Goal: Find contact information: Find contact information

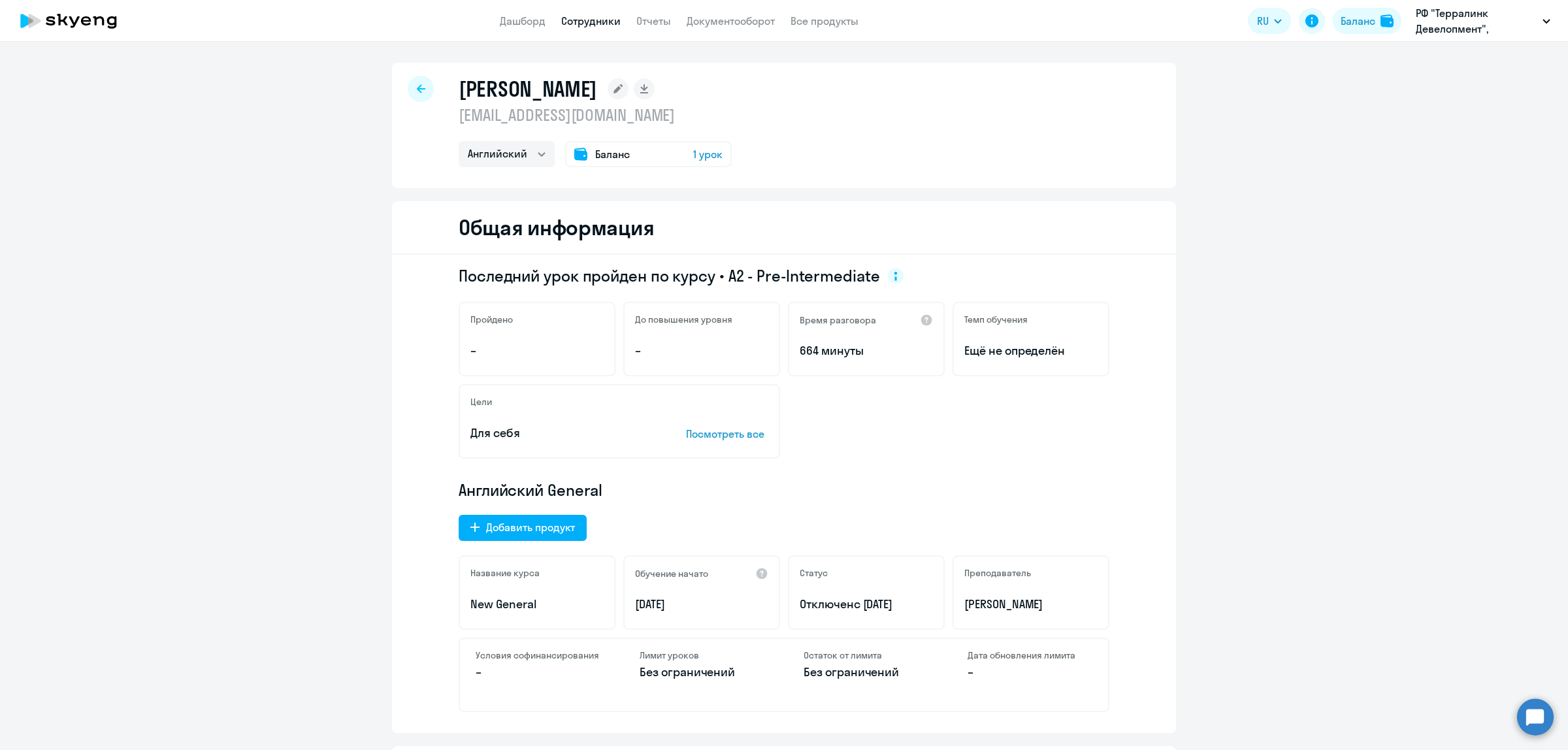
select select "english"
drag, startPoint x: 701, startPoint y: 124, endPoint x: 449, endPoint y: 70, distance: 257.7
click at [449, 70] on div "Воропаева Елена Васильевна voropaevae@terralink-global.com Английский Баланс 1 …" at bounding box center [783, 125] width 784 height 126
copy div "Воропаева Елена Васильевна voropaevae@terralink-global.com"
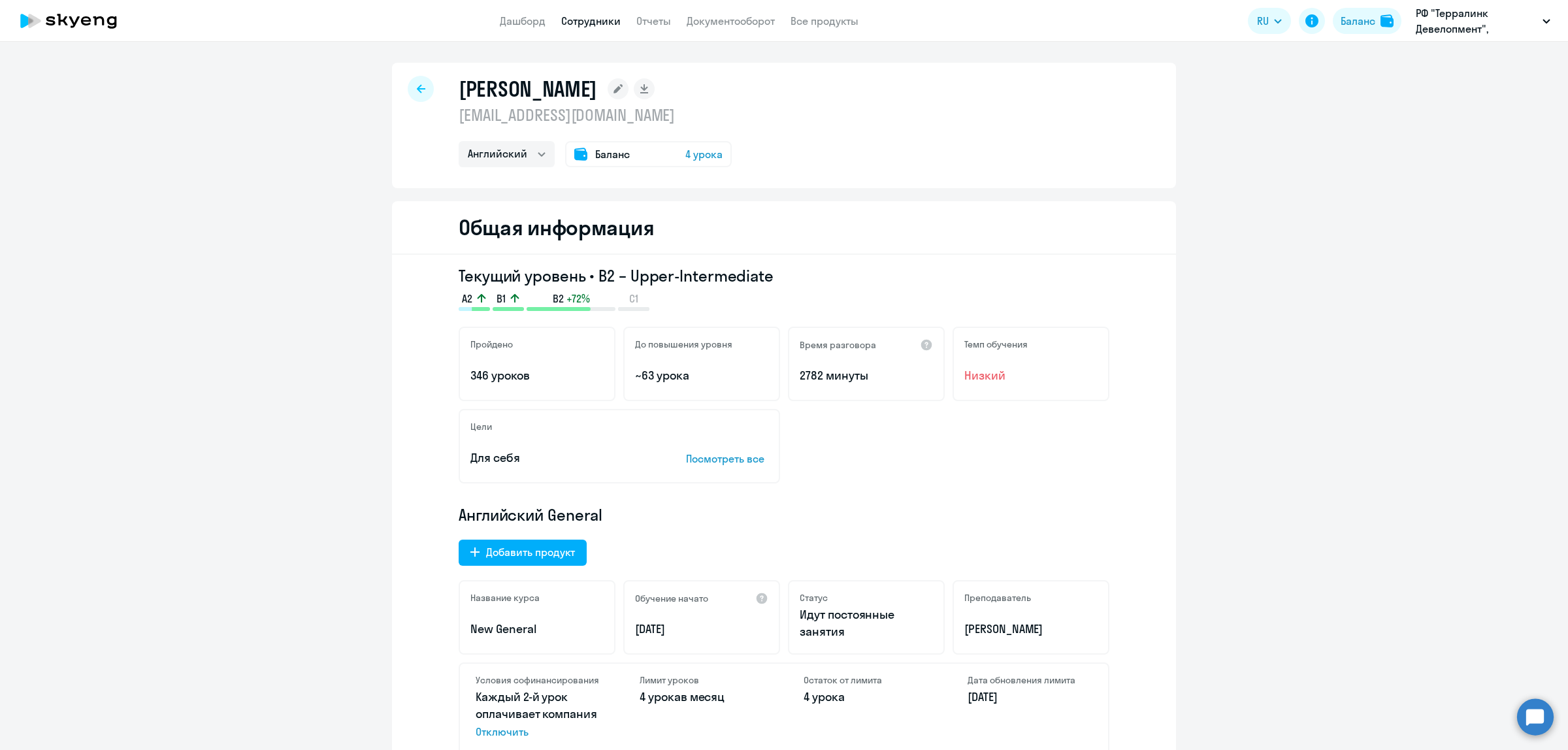
select select "english"
drag, startPoint x: 692, startPoint y: 116, endPoint x: 449, endPoint y: 89, distance: 244.5
click at [449, 89] on div "[PERSON_NAME] [EMAIL_ADDRESS][DOMAIN_NAME] Английский Баланс 4 урока" at bounding box center [783, 125] width 784 height 126
copy div "[PERSON_NAME] [PERSON_NAME][EMAIL_ADDRESS][DOMAIN_NAME]"
